Goal: Information Seeking & Learning: Learn about a topic

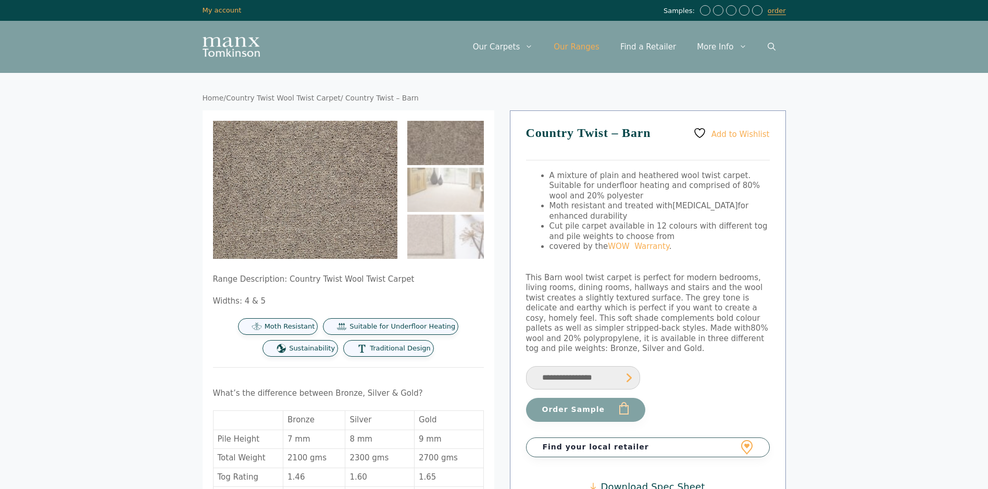
click at [595, 45] on link "Our Ranges" at bounding box center [576, 46] width 67 height 31
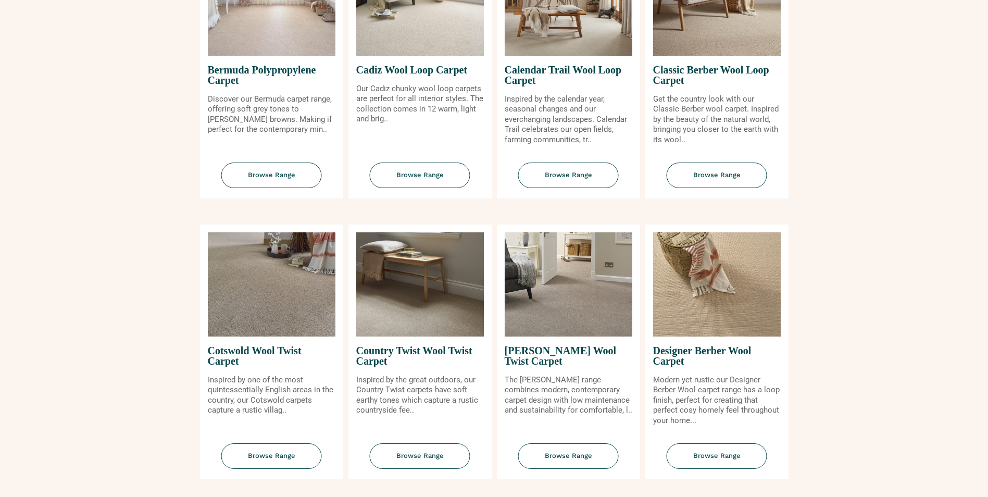
scroll to position [313, 0]
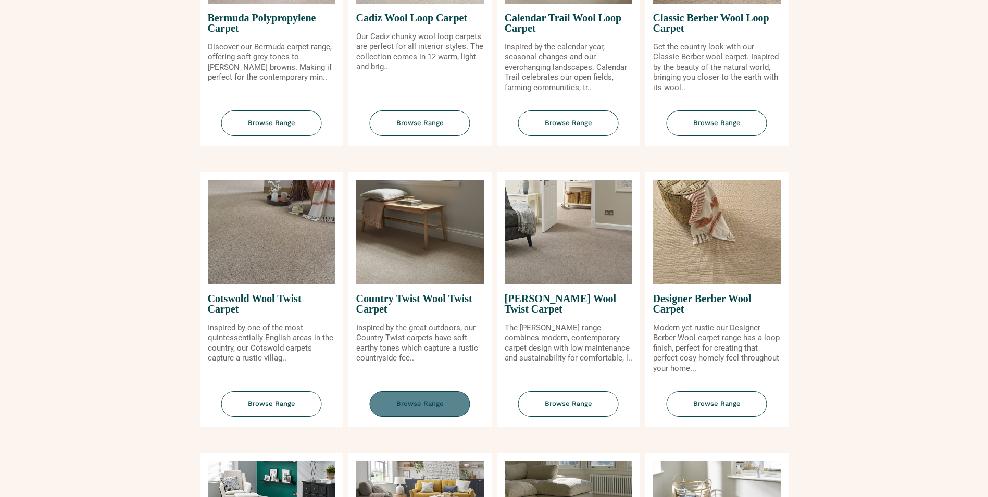
click at [420, 404] on span "Browse Range" at bounding box center [420, 404] width 101 height 26
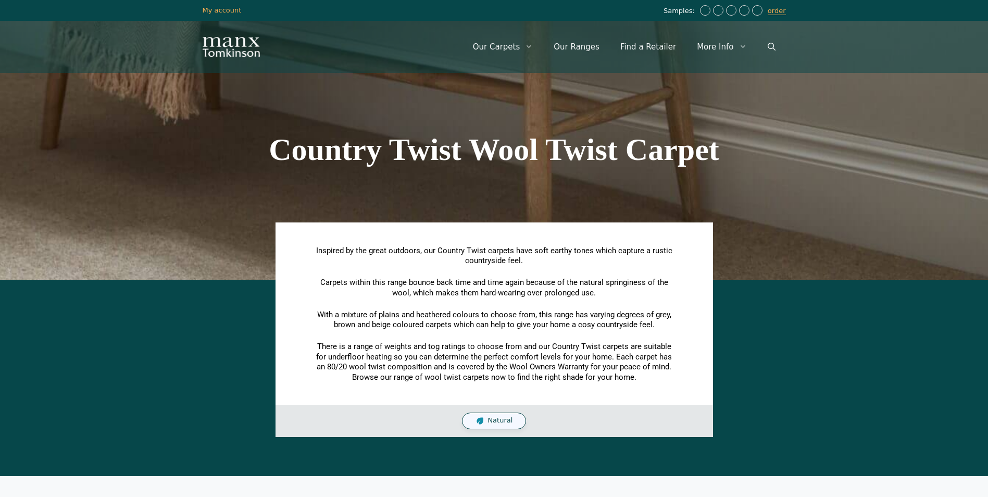
click at [911, 285] on section "Inspired by the great outdoors, our Country Twist carpets have soft earthy tone…" at bounding box center [494, 361] width 978 height 152
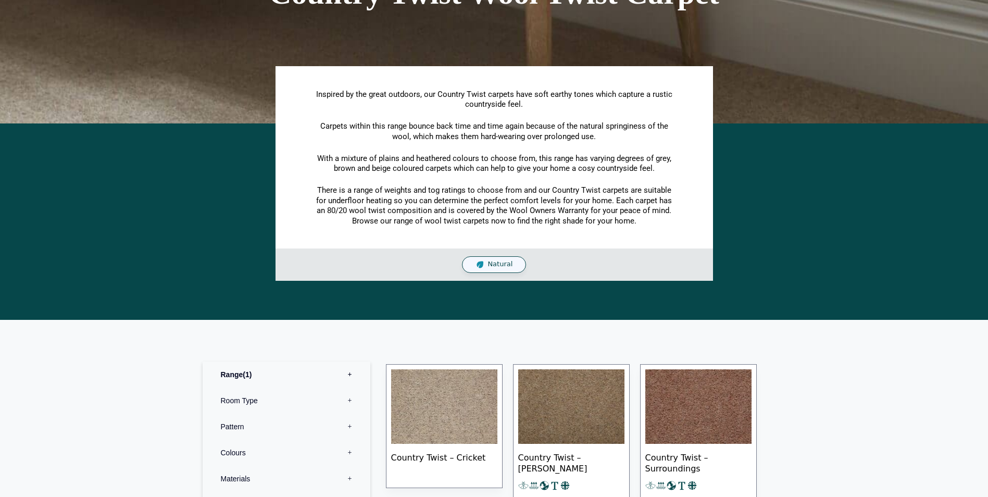
scroll to position [417, 0]
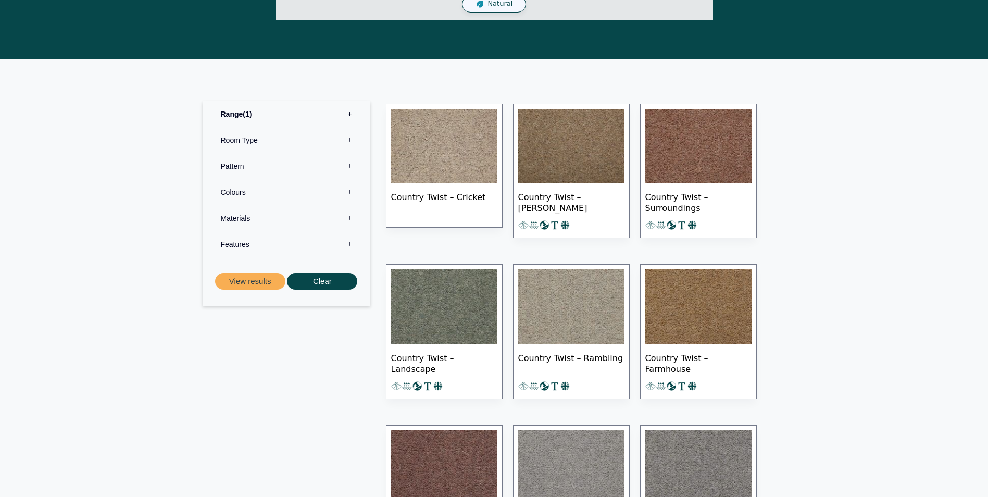
click at [454, 154] on img at bounding box center [444, 146] width 106 height 75
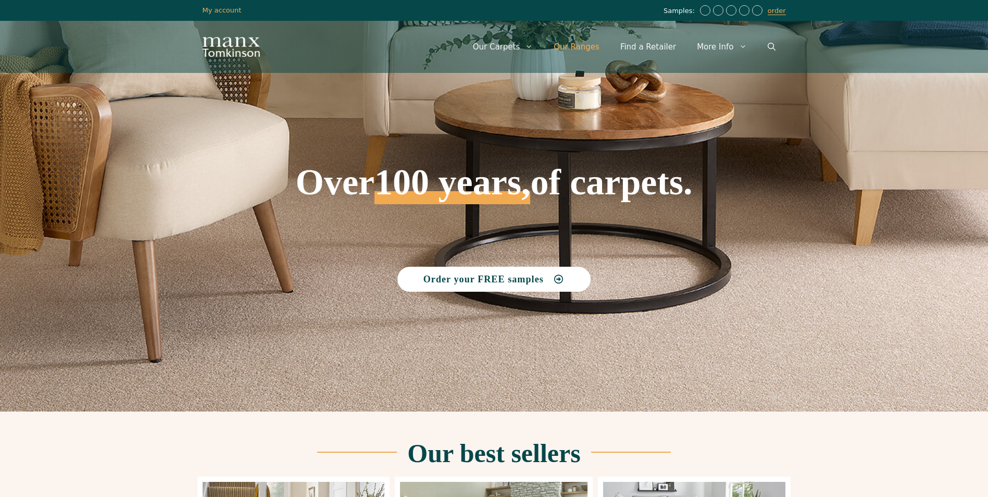
click at [596, 46] on link "Our Ranges" at bounding box center [576, 46] width 67 height 31
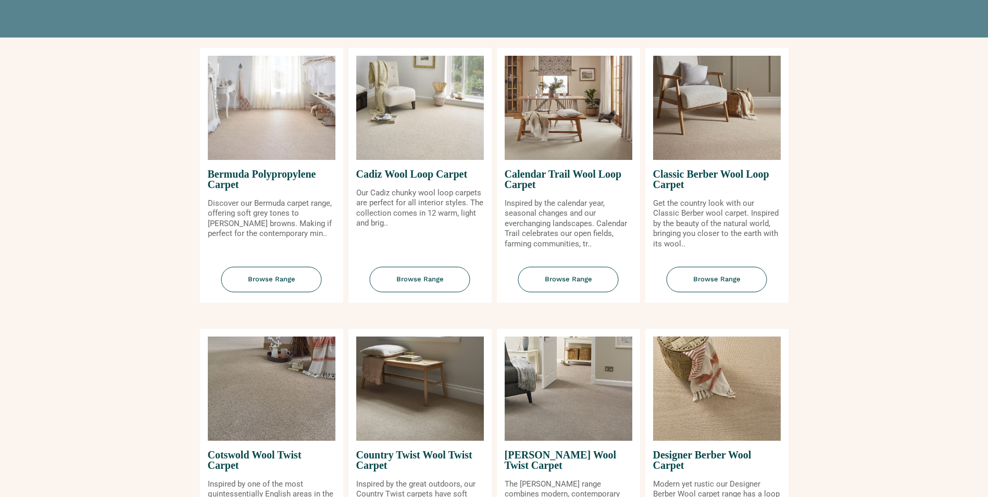
scroll to position [260, 0]
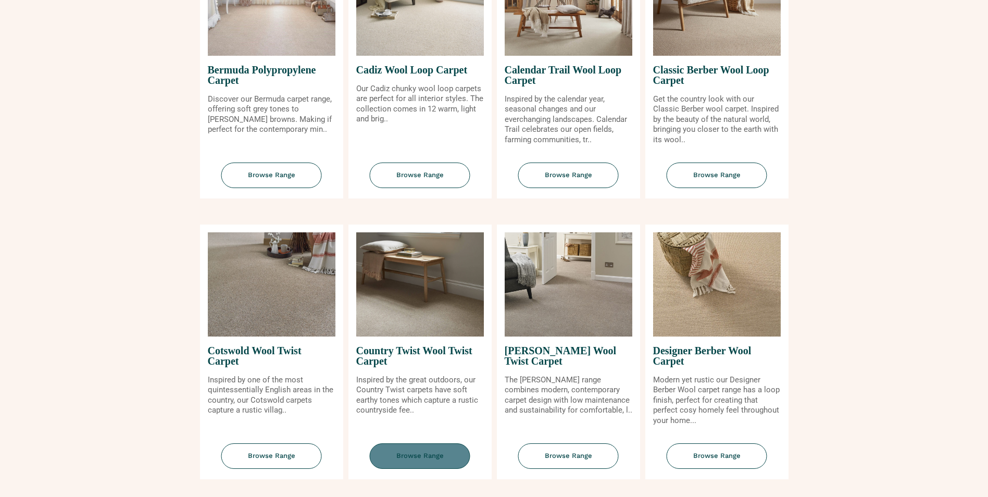
click at [418, 458] on span "Browse Range" at bounding box center [420, 456] width 101 height 26
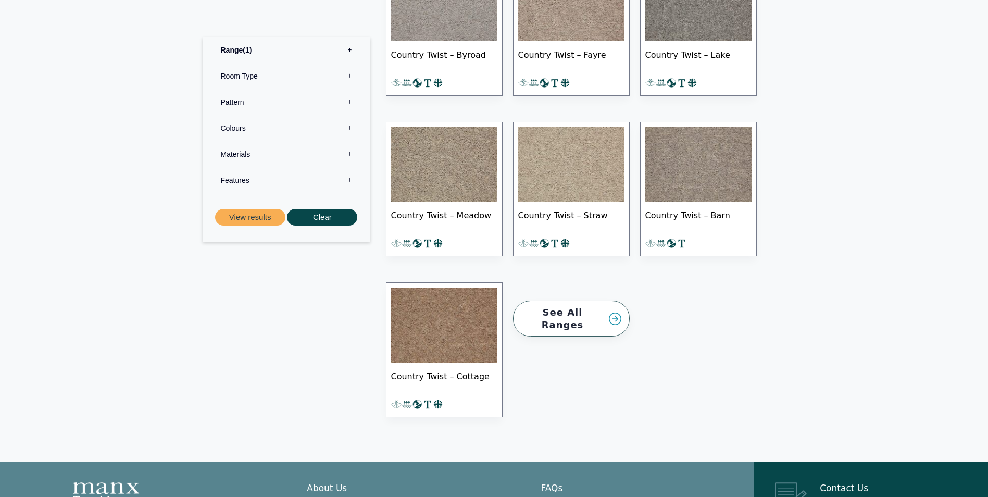
scroll to position [1146, 0]
